Goal: Transaction & Acquisition: Purchase product/service

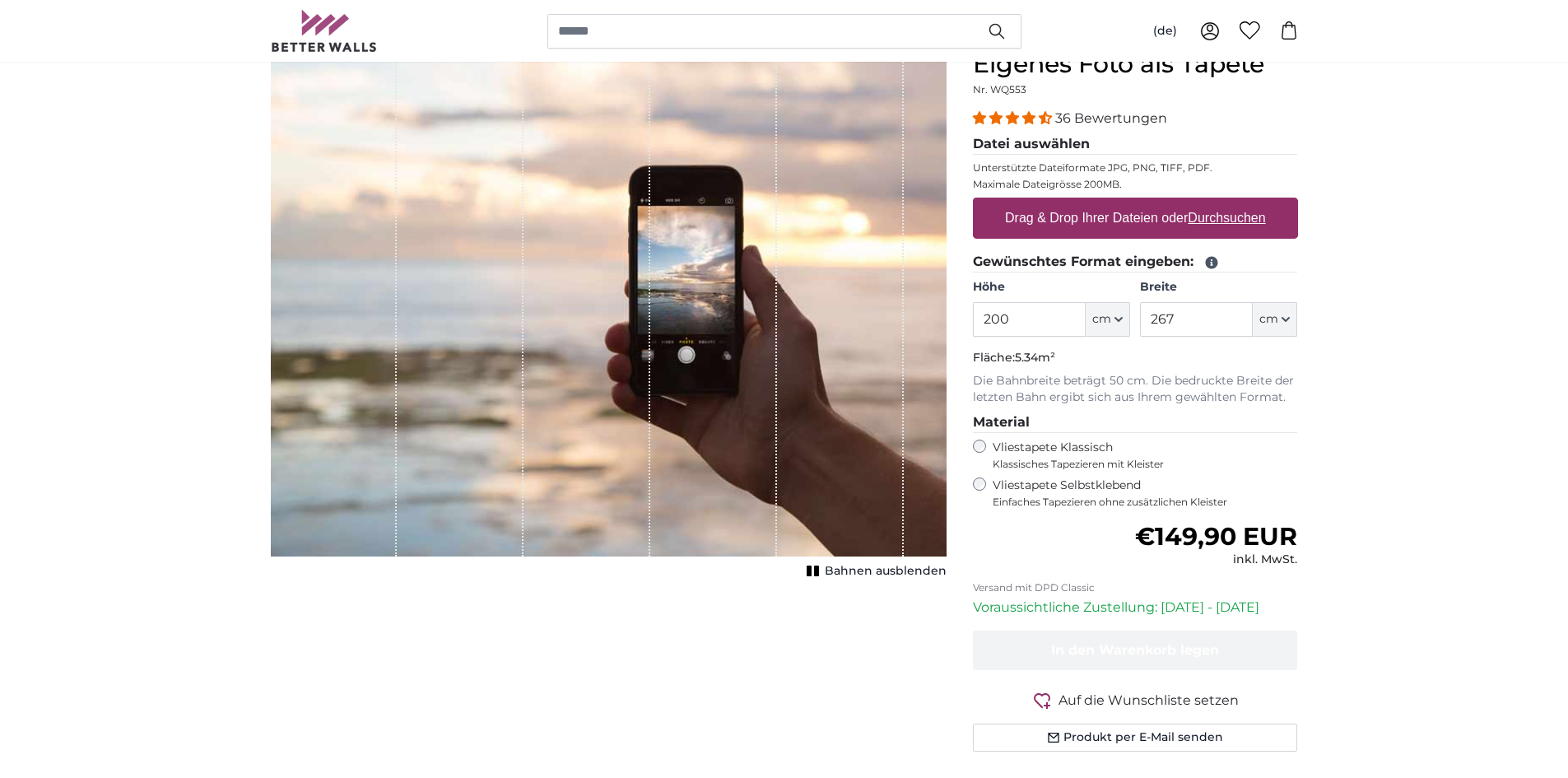
scroll to position [82, 0]
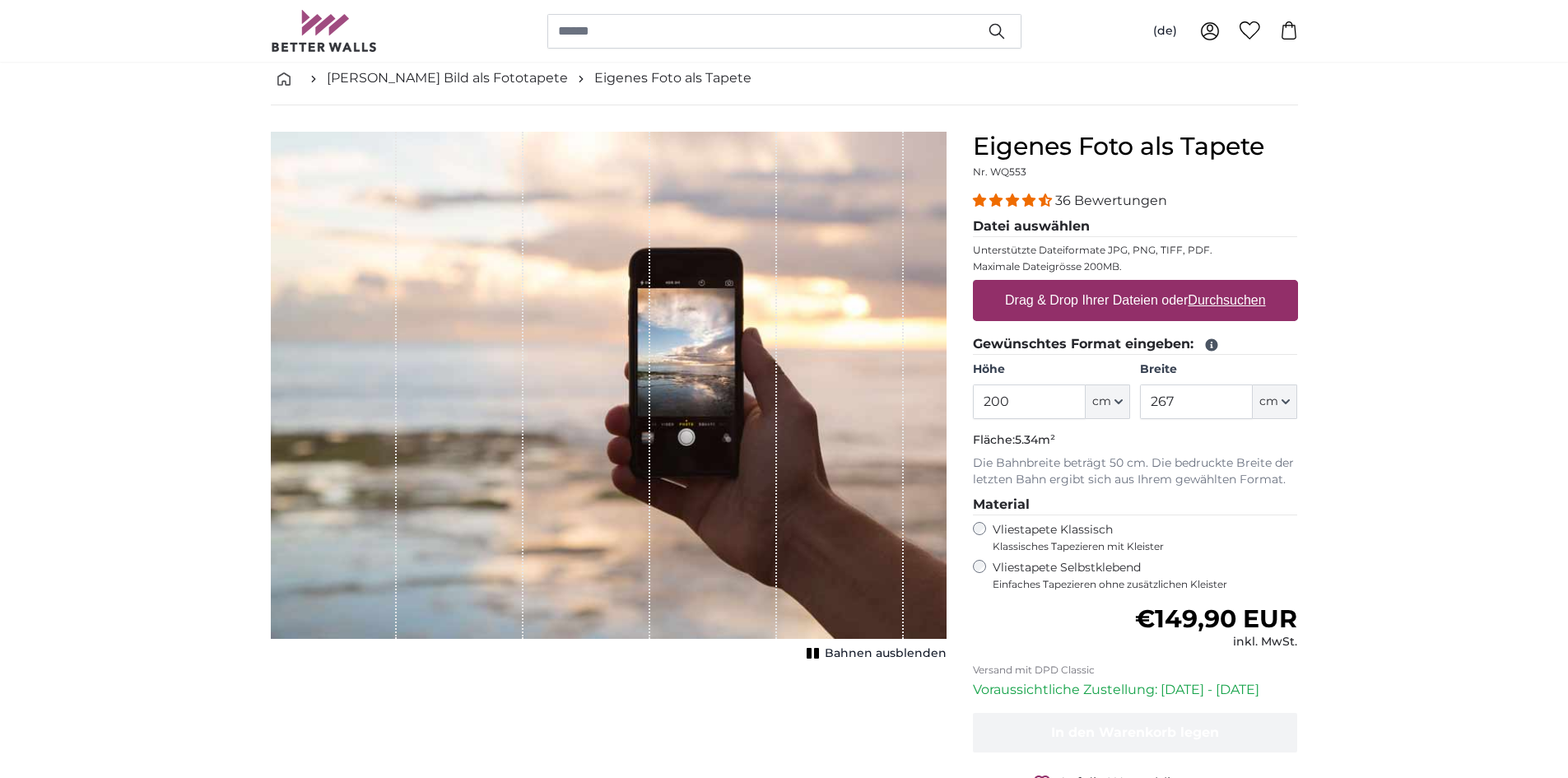
click at [1046, 405] on input "200" at bounding box center [1029, 401] width 112 height 35
click at [1017, 400] on input "200" at bounding box center [1029, 401] width 112 height 35
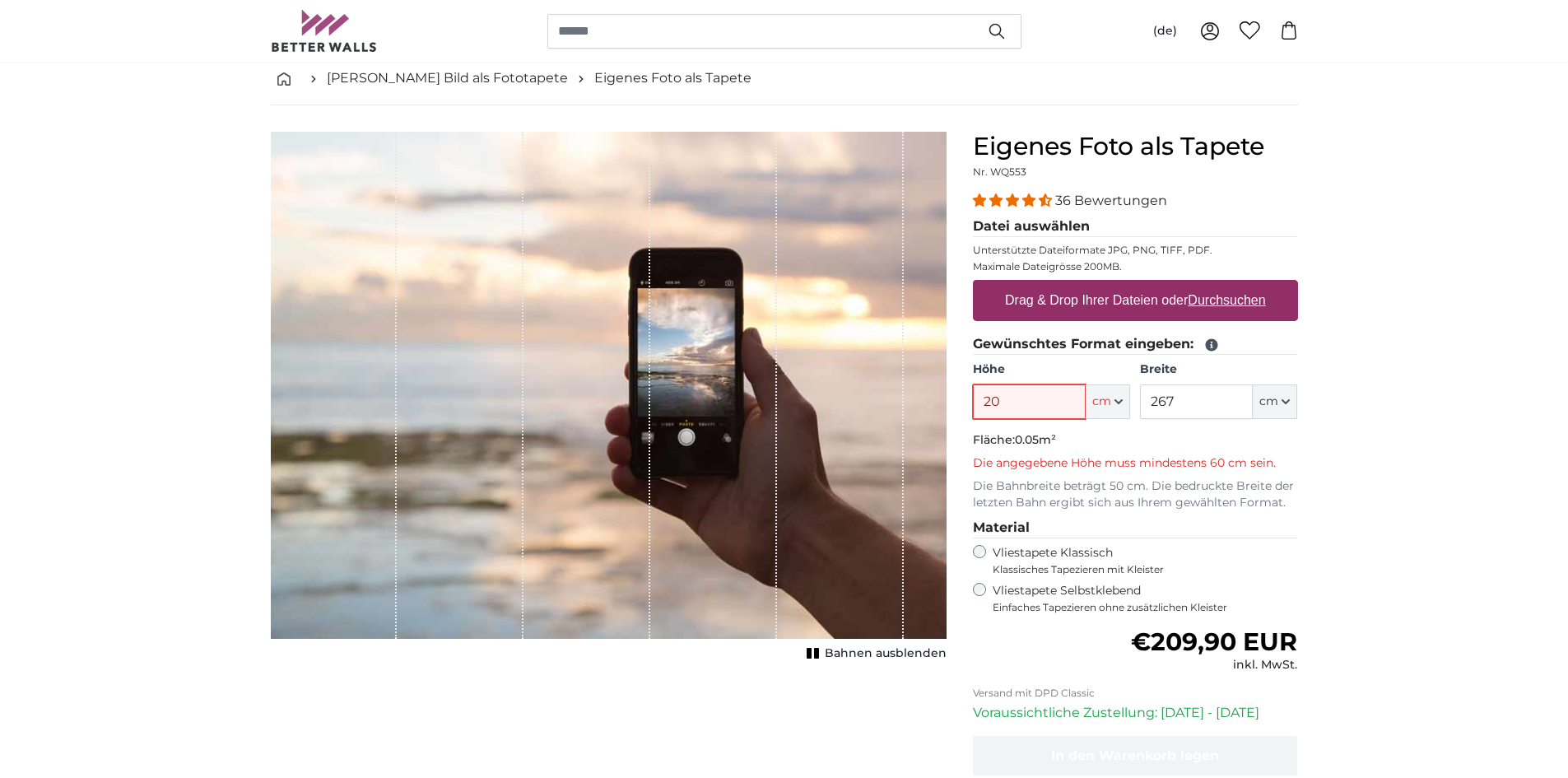
type input "200"
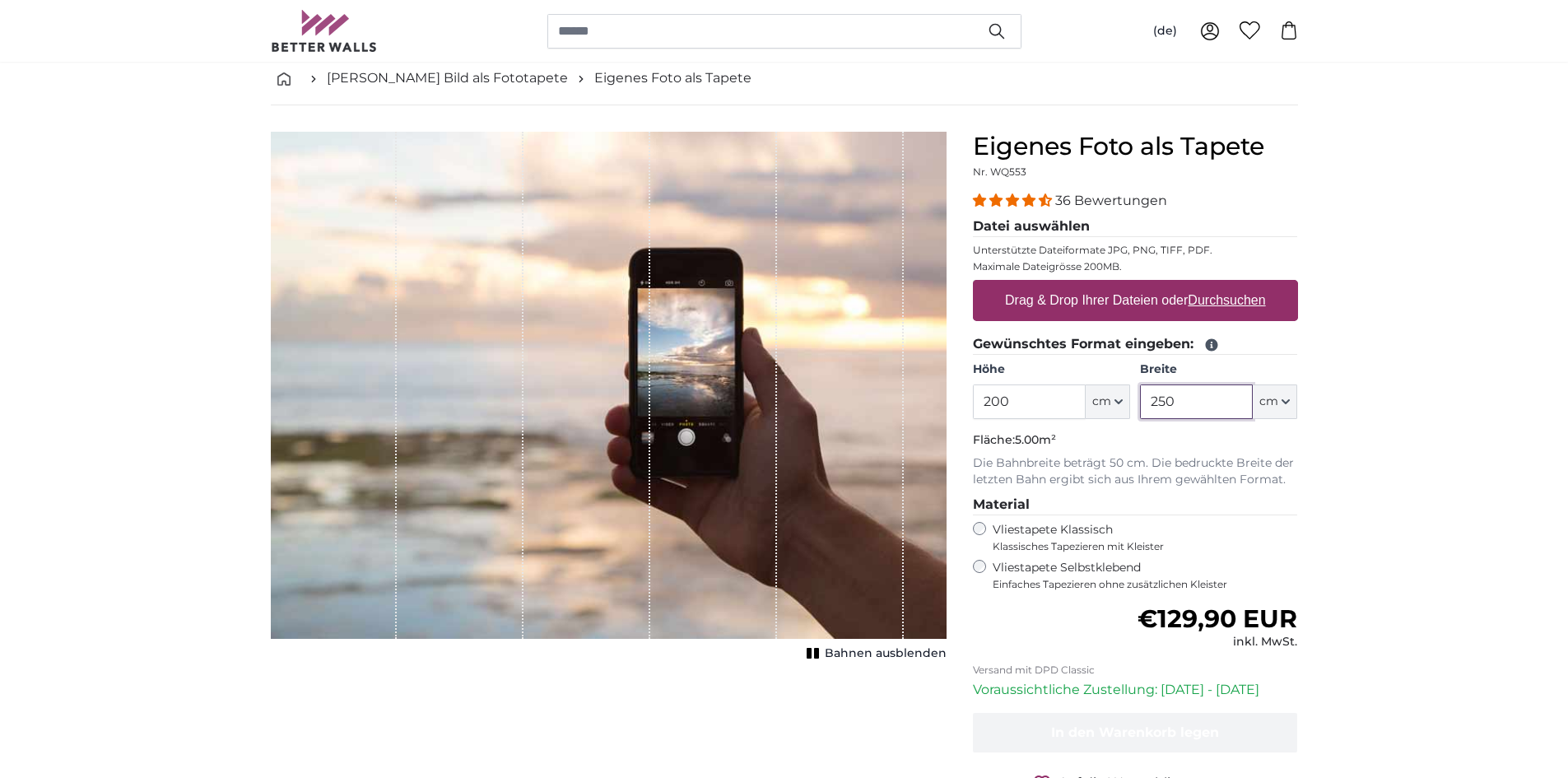
type input "250"
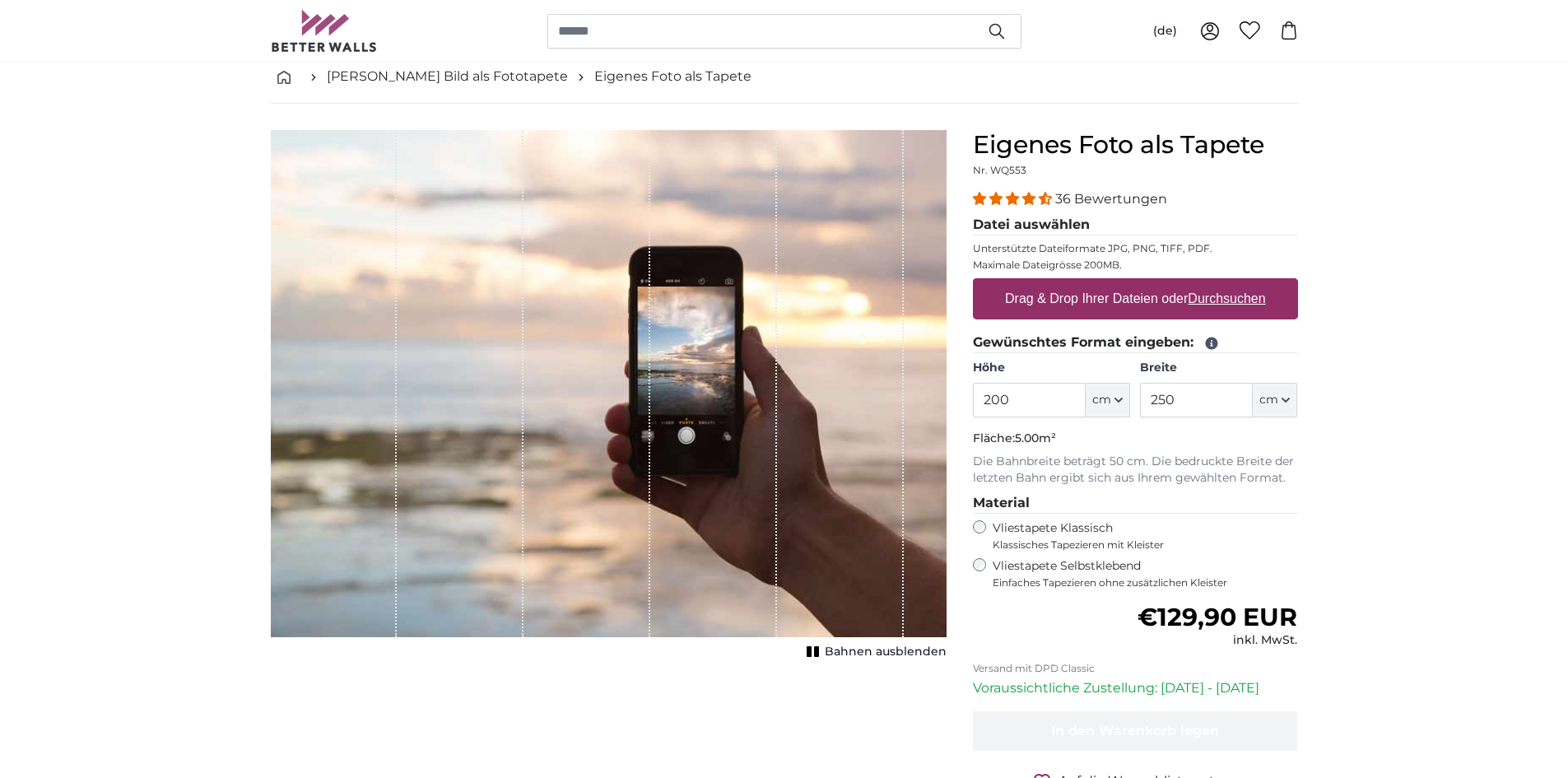
scroll to position [165, 0]
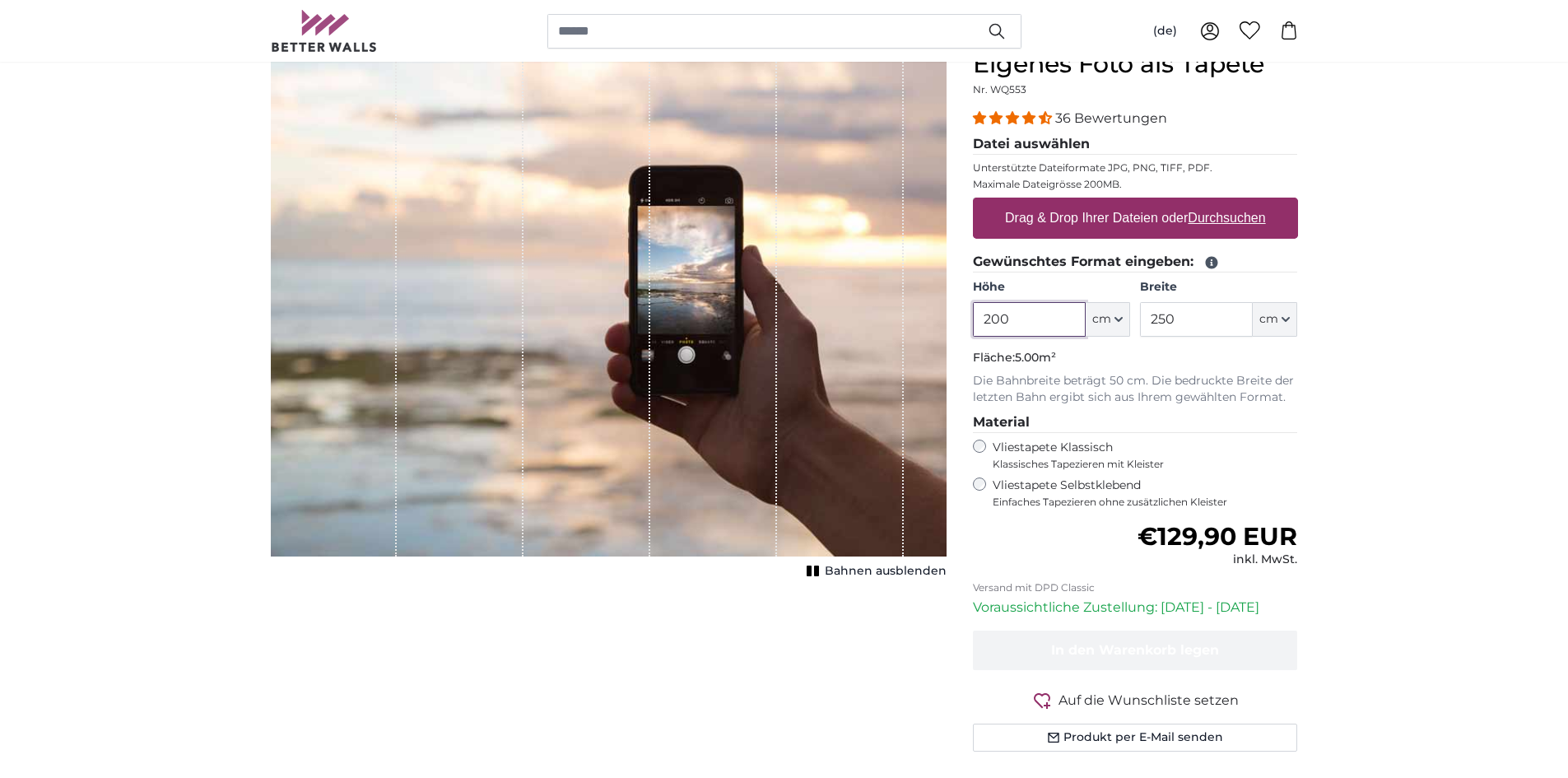
click at [1043, 318] on input "200" at bounding box center [1029, 318] width 112 height 35
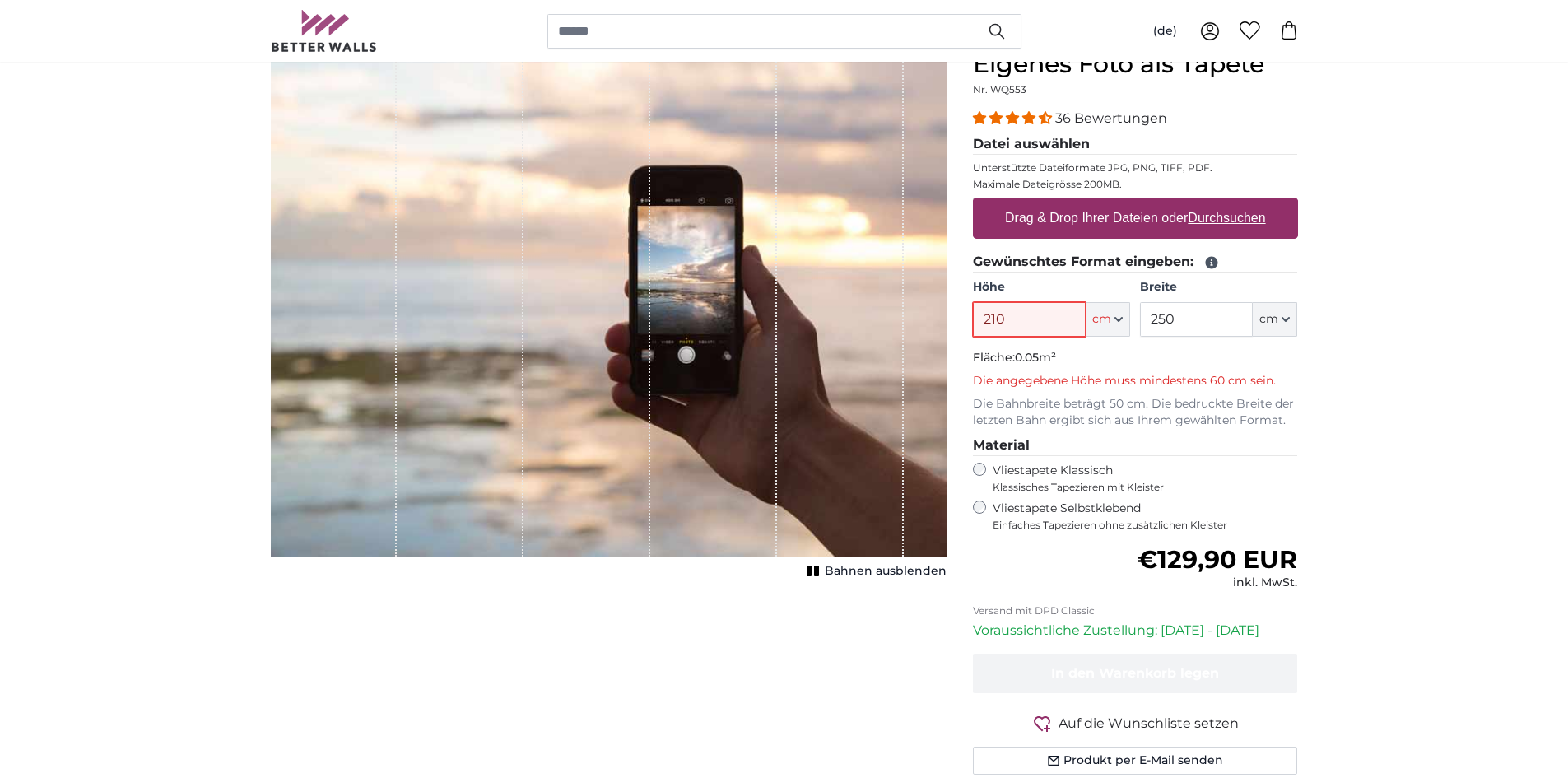
type input "210"
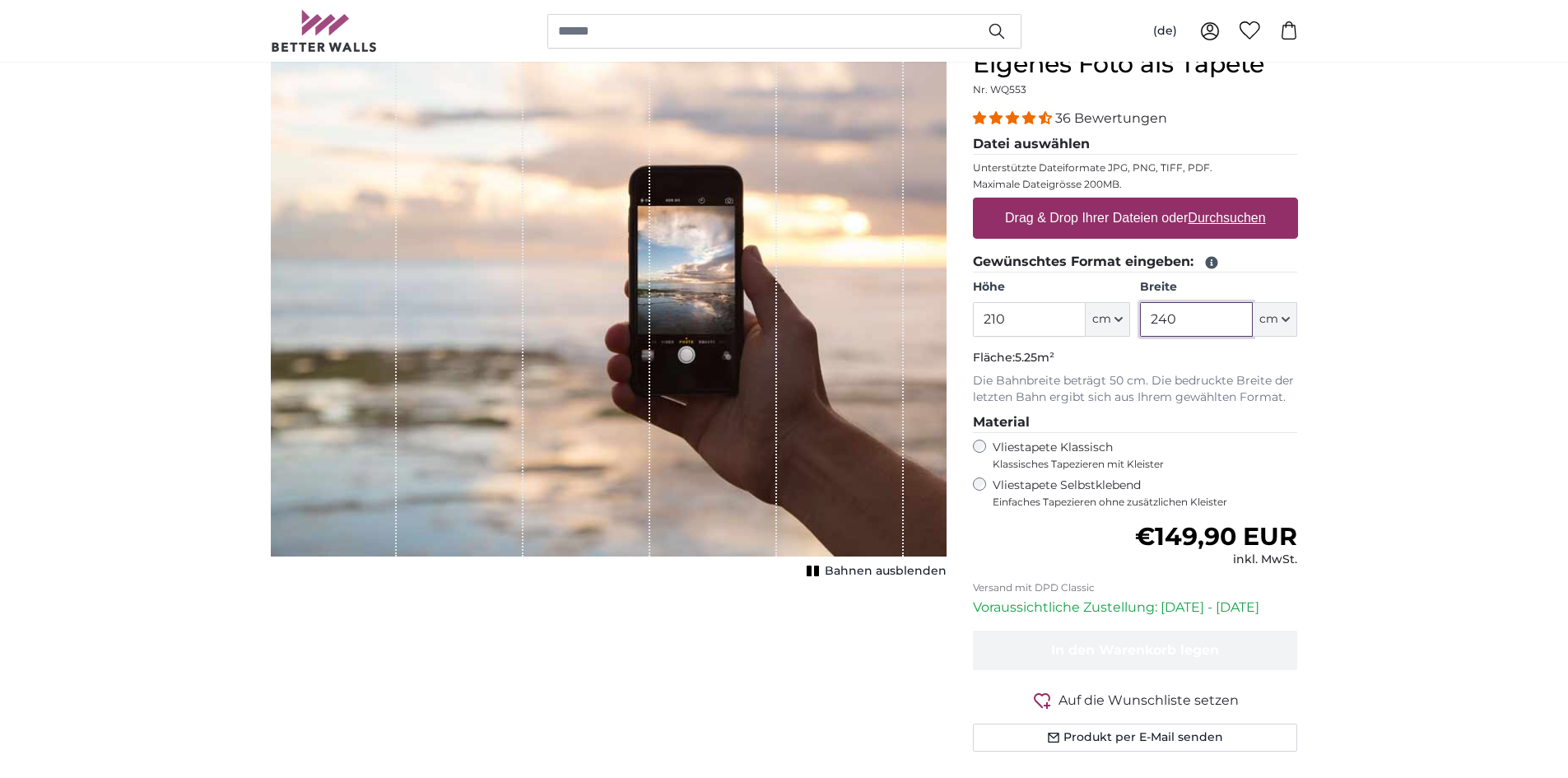
type input "240"
